Goal: Navigation & Orientation: Find specific page/section

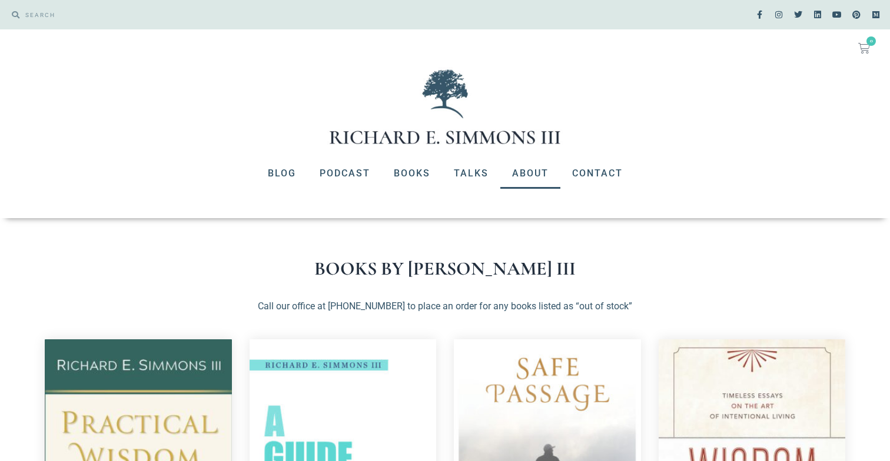
click at [538, 172] on link "About" at bounding box center [530, 173] width 60 height 31
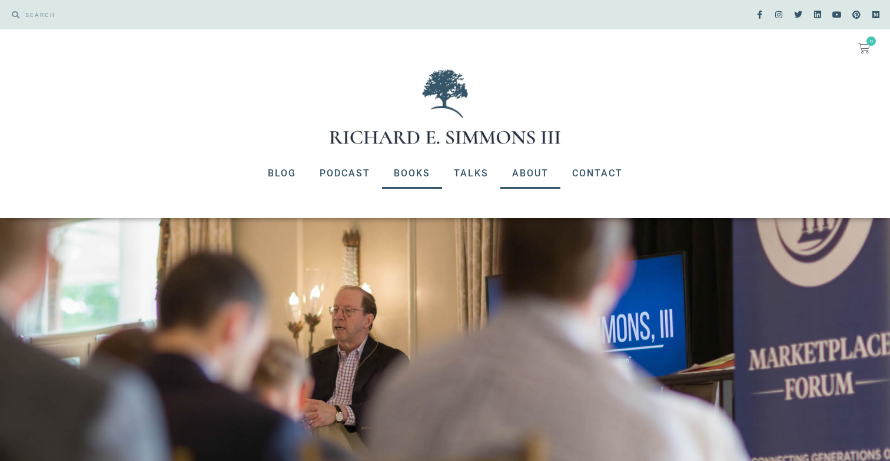
click at [416, 177] on link "Books" at bounding box center [412, 173] width 60 height 31
